Goal: Find contact information

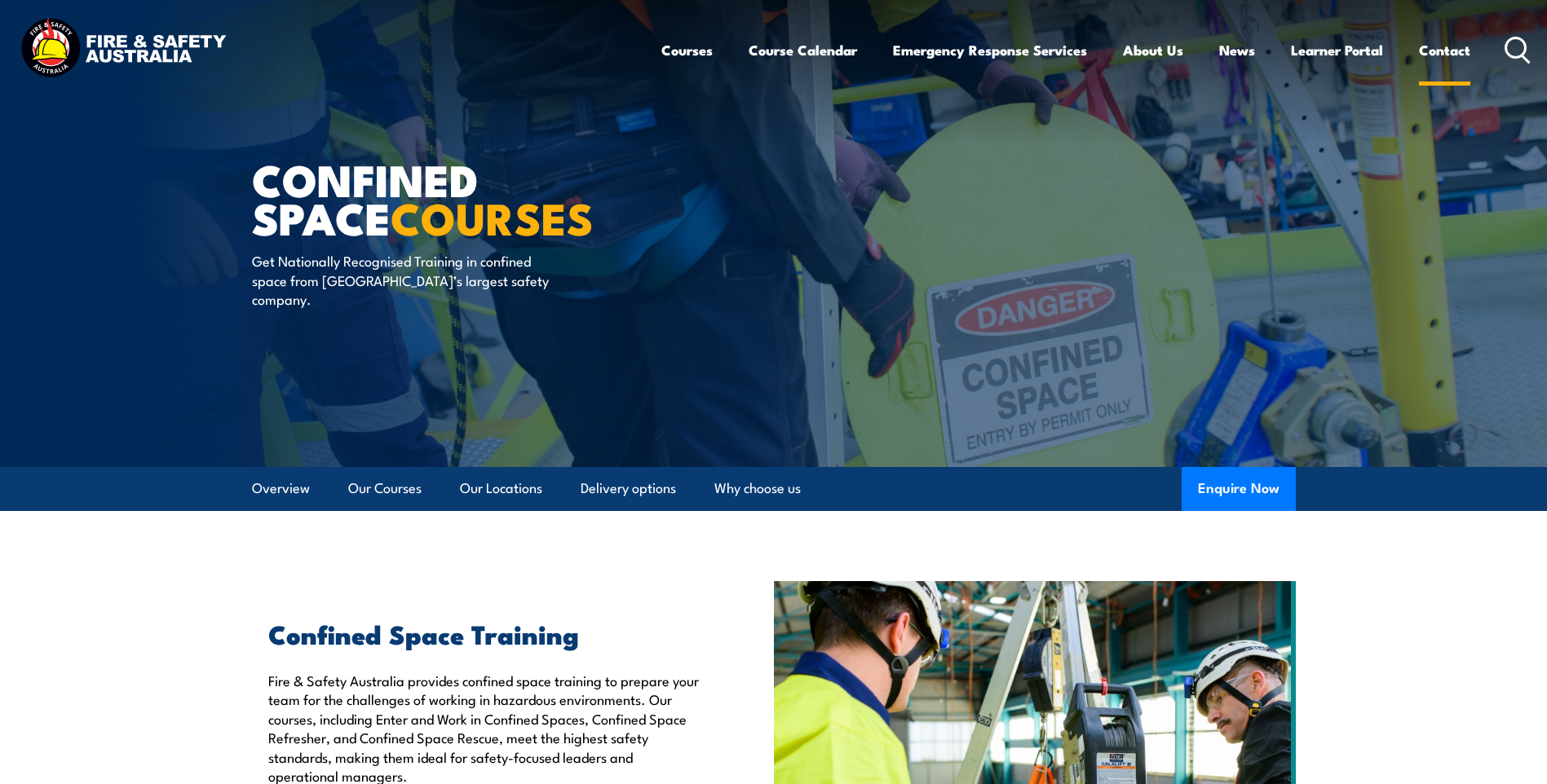
click at [1433, 46] on link "Contact" at bounding box center [1444, 50] width 51 height 43
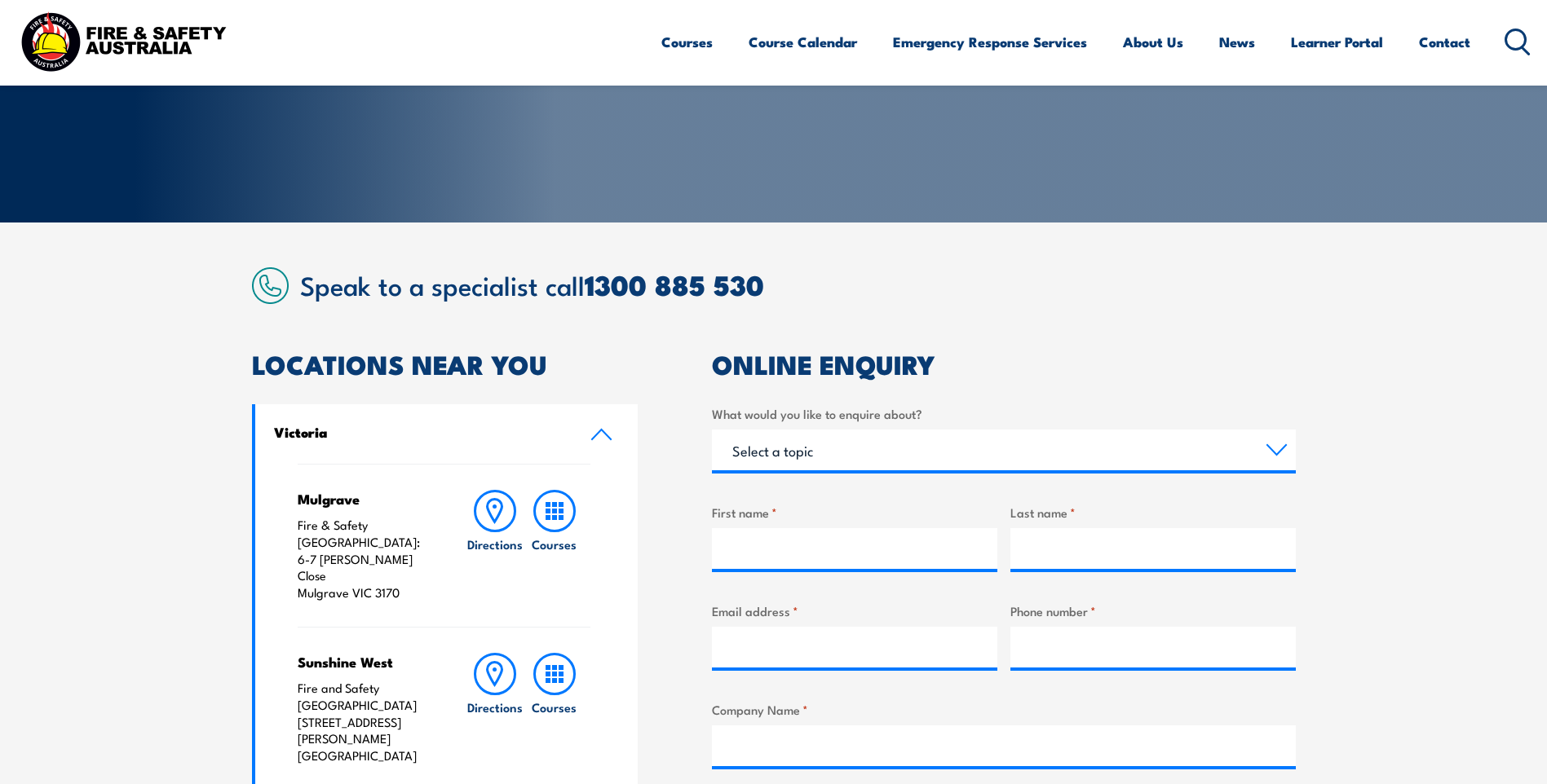
scroll to position [326, 0]
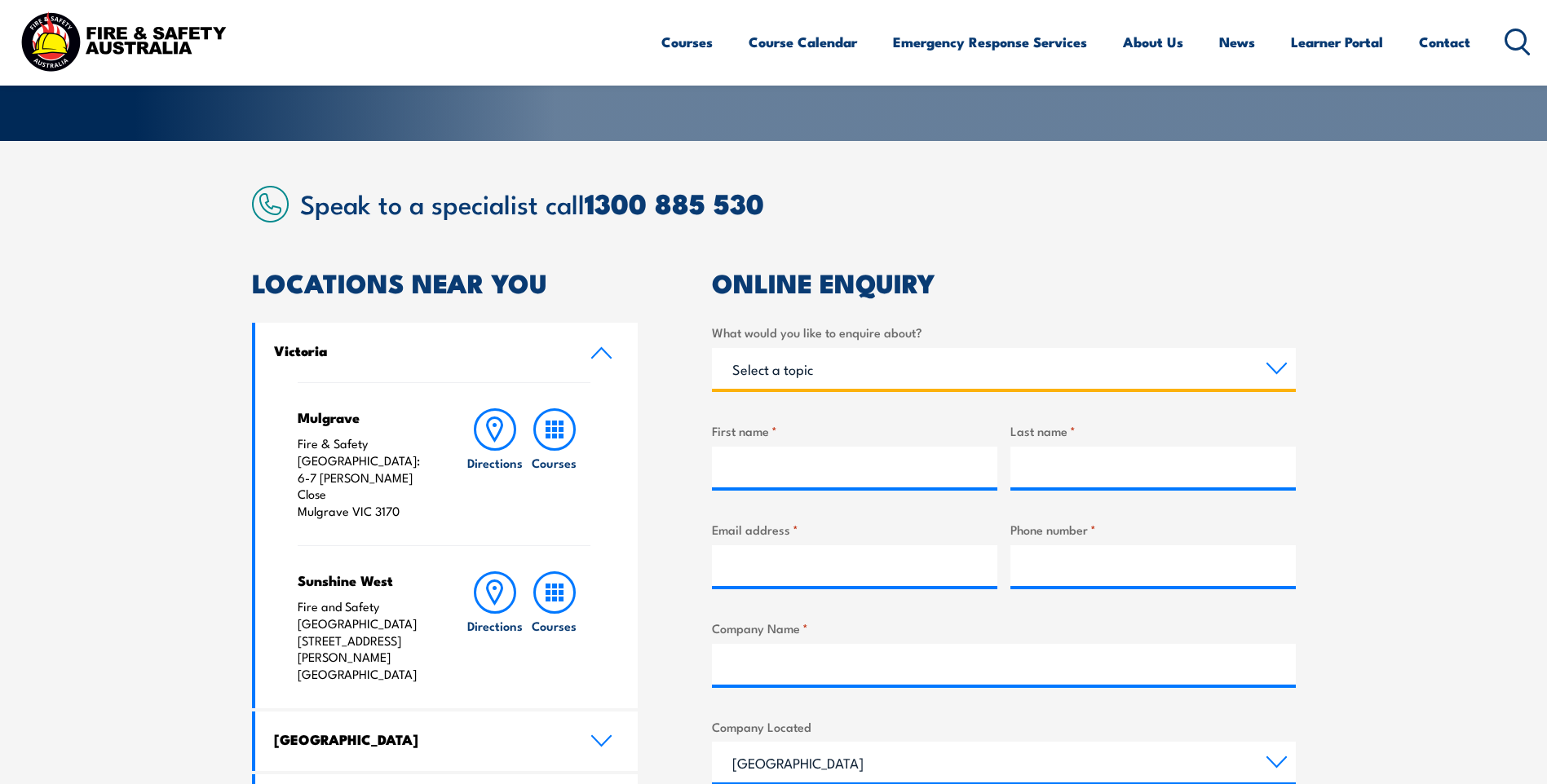
click at [804, 369] on select "Select a topic Training Emergency Response Services General Enquiry" at bounding box center [1003, 368] width 584 height 41
click at [807, 374] on select "Select a topic Training Emergency Response Services General Enquiry" at bounding box center [1003, 368] width 584 height 41
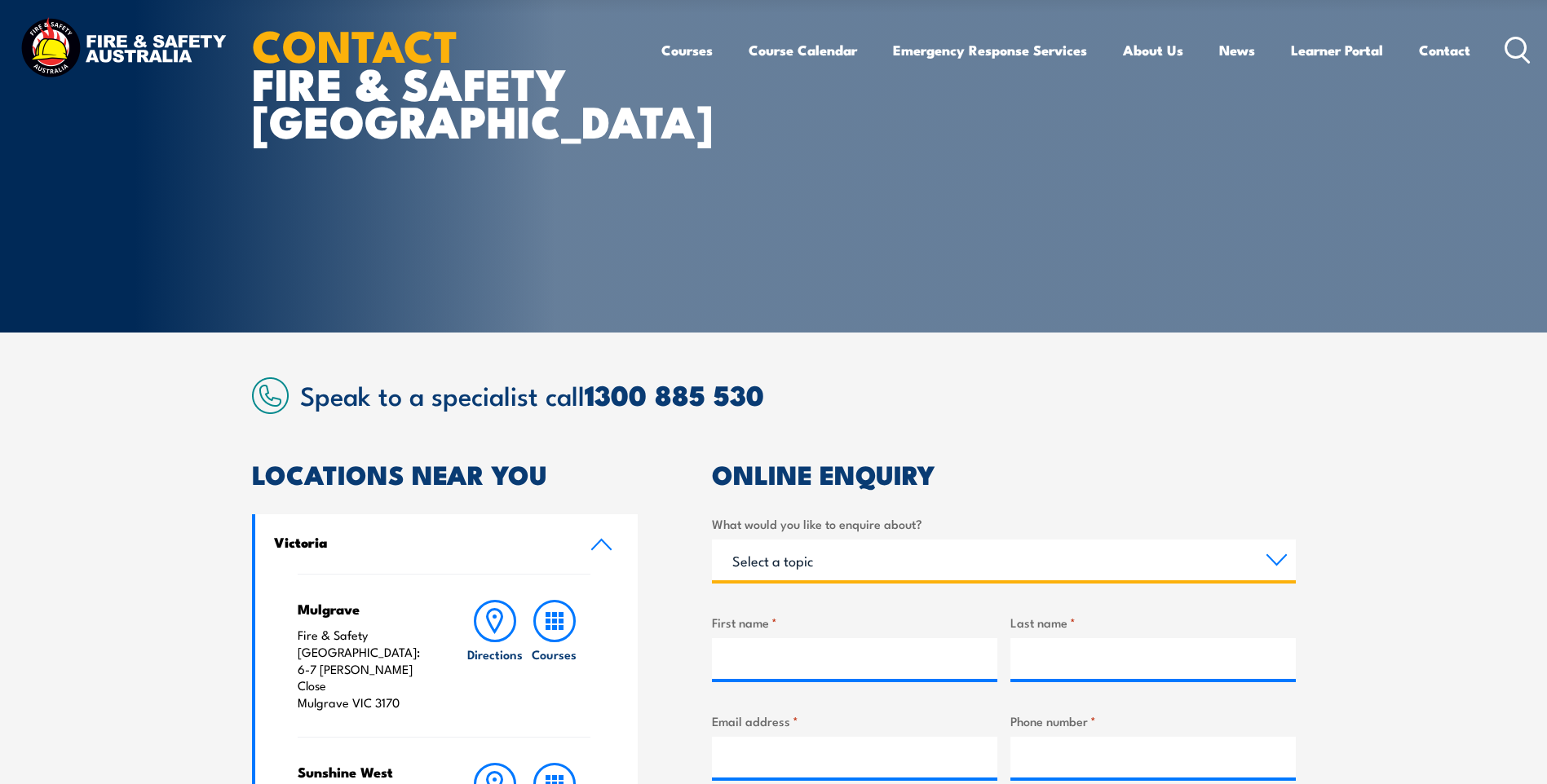
scroll to position [0, 0]
